Goal: Information Seeking & Learning: Learn about a topic

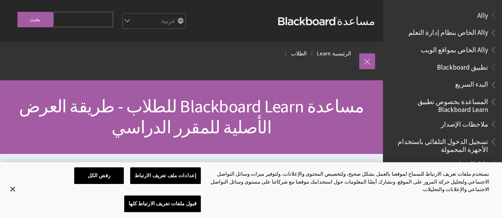
scroll to position [740, 0]
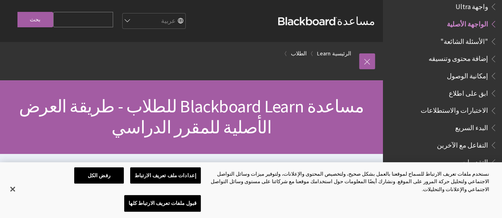
click at [436, 36] on span ""الأسئلة الشائعة"" at bounding box center [448, 40] width 98 height 13
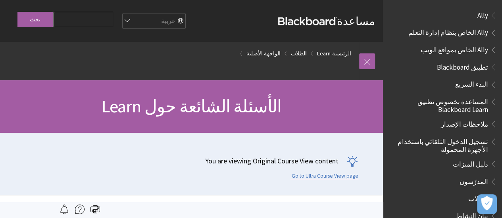
scroll to position [757, 0]
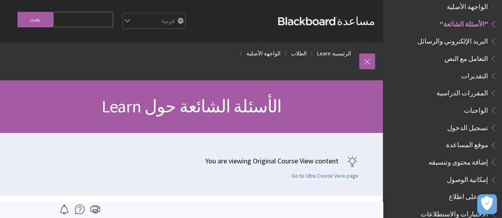
click at [445, 87] on span "المقررات الدراسية" at bounding box center [450, 93] width 94 height 13
click at [452, 92] on span "المقررات الدراسية" at bounding box center [462, 92] width 52 height 11
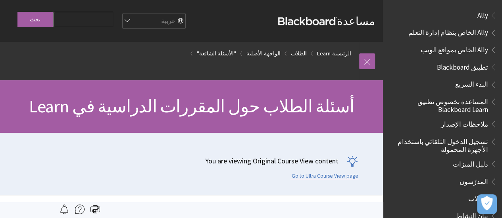
scroll to position [826, 0]
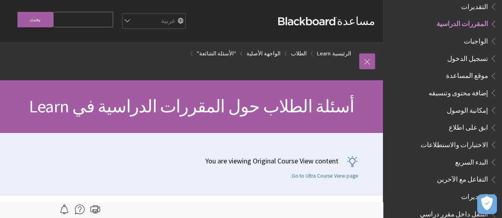
click at [451, 34] on span "الواجبات" at bounding box center [450, 40] width 94 height 13
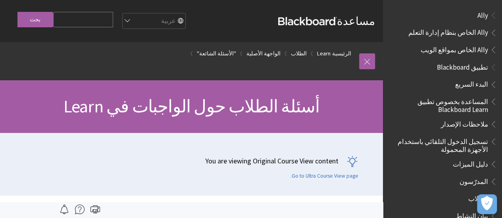
scroll to position [844, 0]
